Goal: Transaction & Acquisition: Download file/media

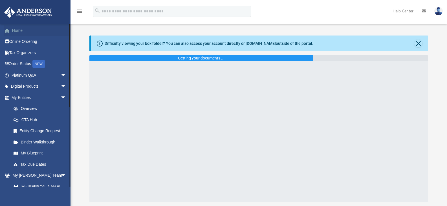
scroll to position [10, 0]
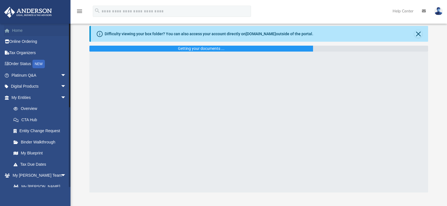
drag, startPoint x: 0, startPoint y: 0, endPoint x: 22, endPoint y: 30, distance: 37.5
click at [22, 30] on link "Home" at bounding box center [39, 30] width 71 height 11
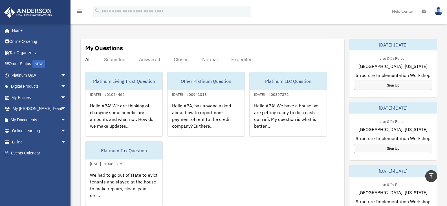
scroll to position [178, 0]
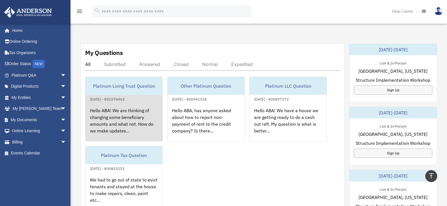
click at [122, 108] on div "Hello ABA! We are thinking of changing some beneficiary amounts and what not. H…" at bounding box center [123, 125] width 77 height 44
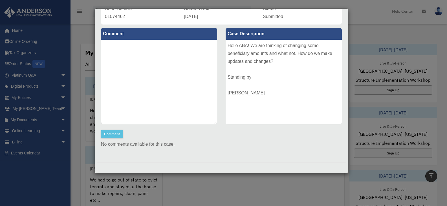
scroll to position [0, 0]
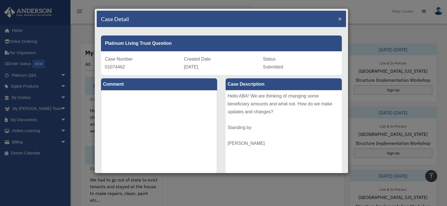
click at [338, 17] on span "×" at bounding box center [340, 18] width 4 height 6
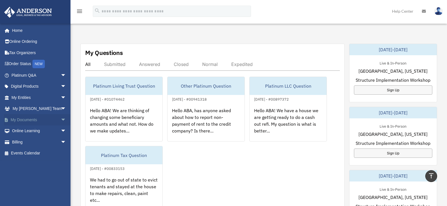
click at [61, 120] on span "arrow_drop_down" at bounding box center [66, 120] width 11 height 12
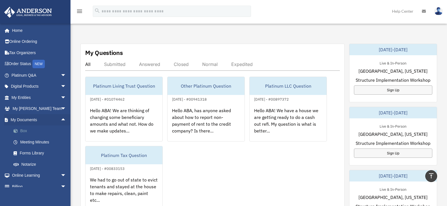
click at [29, 128] on link "Box" at bounding box center [41, 130] width 67 height 11
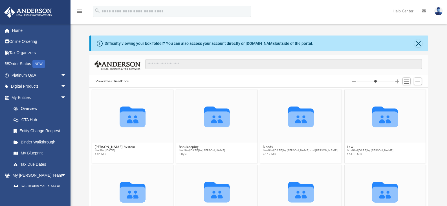
scroll to position [124, 334]
click at [383, 118] on icon "grid" at bounding box center [385, 117] width 26 height 21
click at [347, 146] on button "Law" at bounding box center [370, 147] width 46 height 4
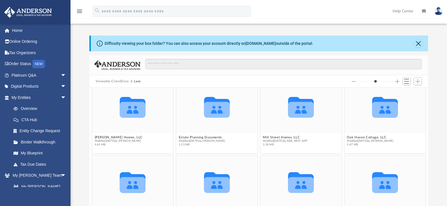
scroll to position [104, 0]
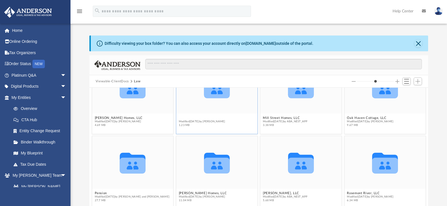
click at [207, 118] on figure "Collaborated Folder Estate Planning Documents Modified Fri Nov 11 2022 by Shalb…" at bounding box center [216, 95] width 81 height 68
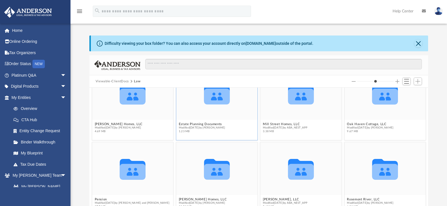
scroll to position [96, 0]
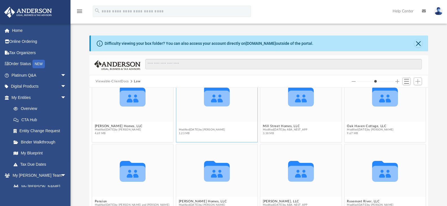
click at [199, 127] on button "Estate Planning Documents" at bounding box center [202, 126] width 46 height 4
click at [191, 125] on button "Estate Planning Documents" at bounding box center [202, 126] width 46 height 4
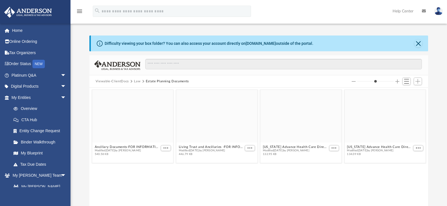
scroll to position [0, 0]
click at [167, 147] on span "More options" at bounding box center [165, 148] width 5 height 3
click at [158, 168] on li "Download" at bounding box center [159, 167] width 16 height 6
